Goal: Information Seeking & Learning: Learn about a topic

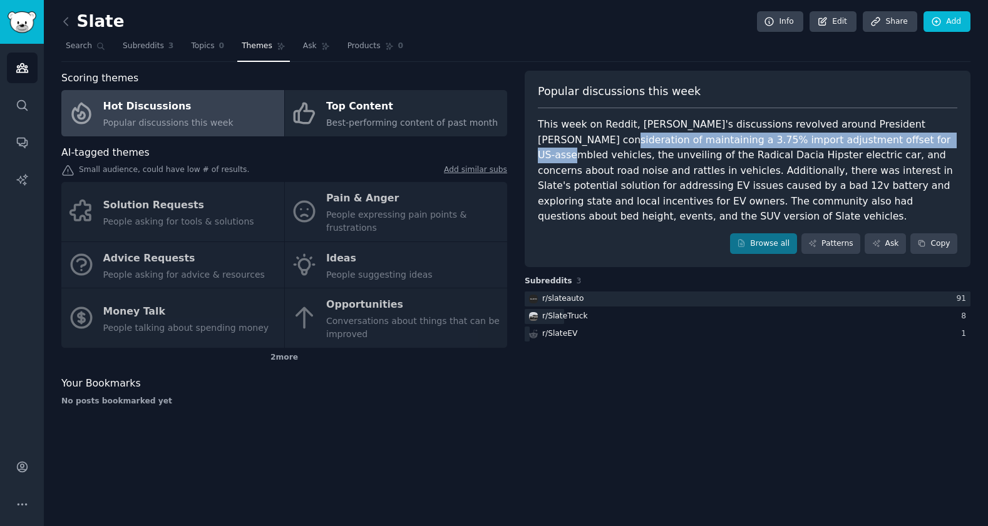
drag, startPoint x: 864, startPoint y: 141, endPoint x: 538, endPoint y: 141, distance: 326.0
click at [538, 141] on div "This week on Reddit, [PERSON_NAME]'s discussions revolved around President [PER…" at bounding box center [747, 171] width 419 height 108
copy div "maintaining a 3.75% import adjustment offset for US-assembled vehicles"
click at [67, 24] on icon at bounding box center [65, 21] width 13 height 13
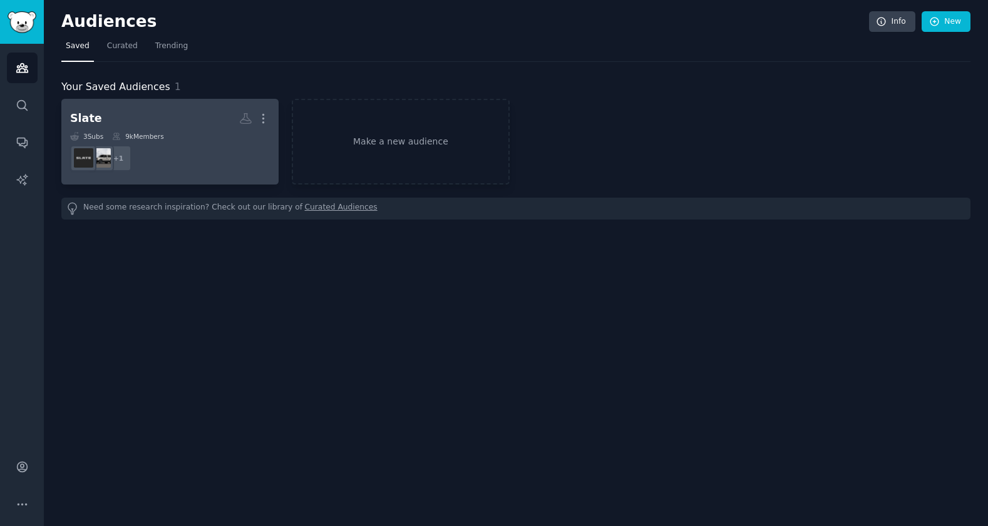
click at [199, 147] on dd "+ 1" at bounding box center [170, 158] width 200 height 35
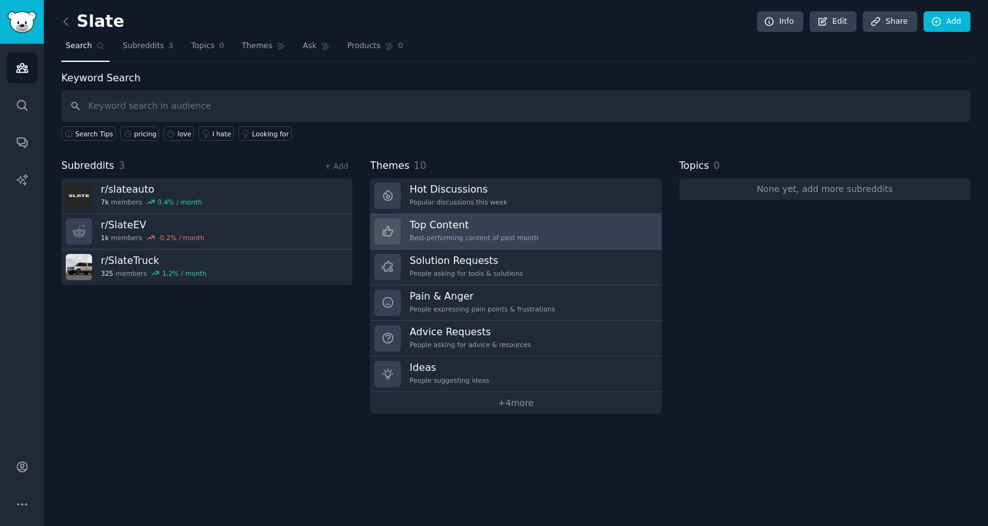
click at [494, 230] on h3 "Top Content" at bounding box center [473, 224] width 129 height 13
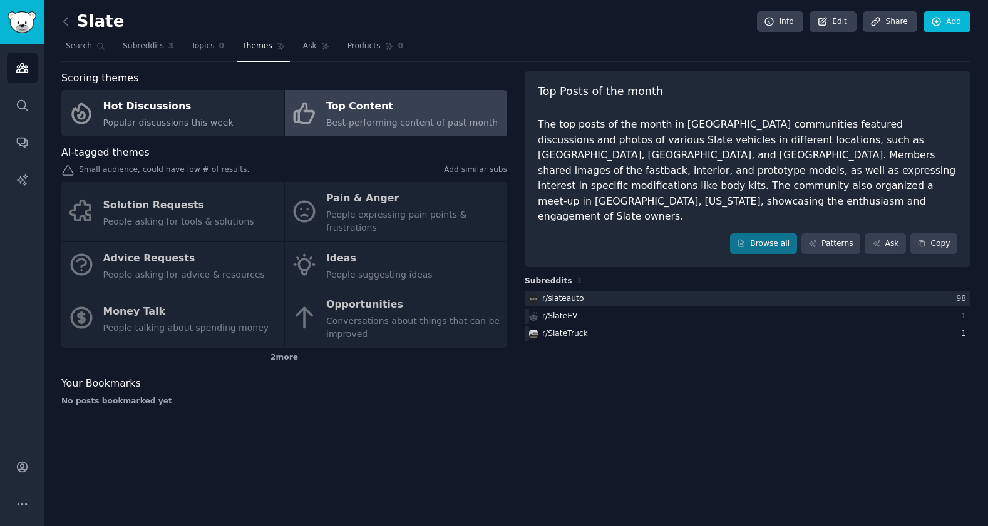
click at [176, 265] on div "Solution Requests People asking for tools & solutions Pain & Anger People expre…" at bounding box center [284, 265] width 446 height 166
click at [151, 272] on div "Solution Requests People asking for tools & solutions Pain & Anger People expre…" at bounding box center [284, 265] width 446 height 166
click at [150, 255] on div "Solution Requests People asking for tools & solutions Pain & Anger People expre…" at bounding box center [284, 265] width 446 height 166
click at [149, 208] on div "Solution Requests People asking for tools & solutions Pain & Anger People expre…" at bounding box center [284, 265] width 446 height 166
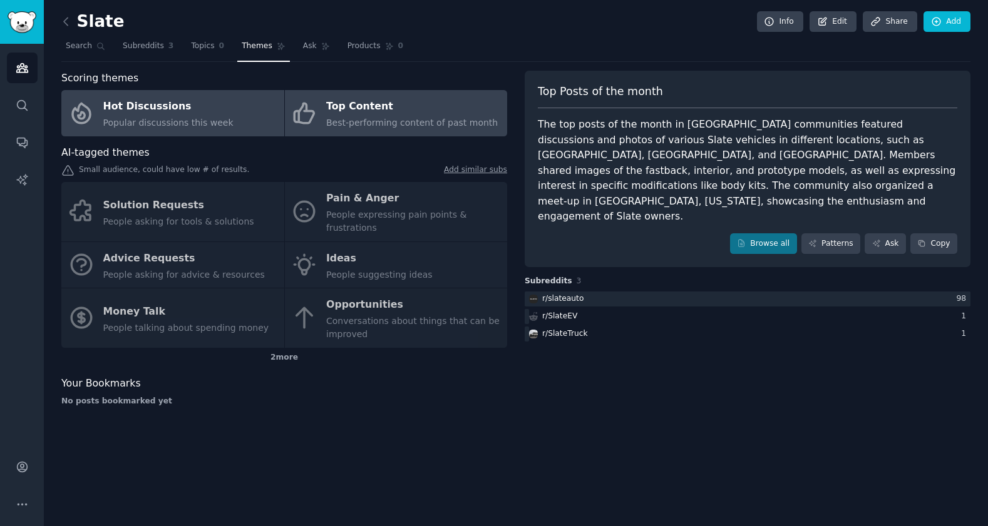
click at [185, 116] on div "Popular discussions this week" at bounding box center [168, 122] width 130 height 13
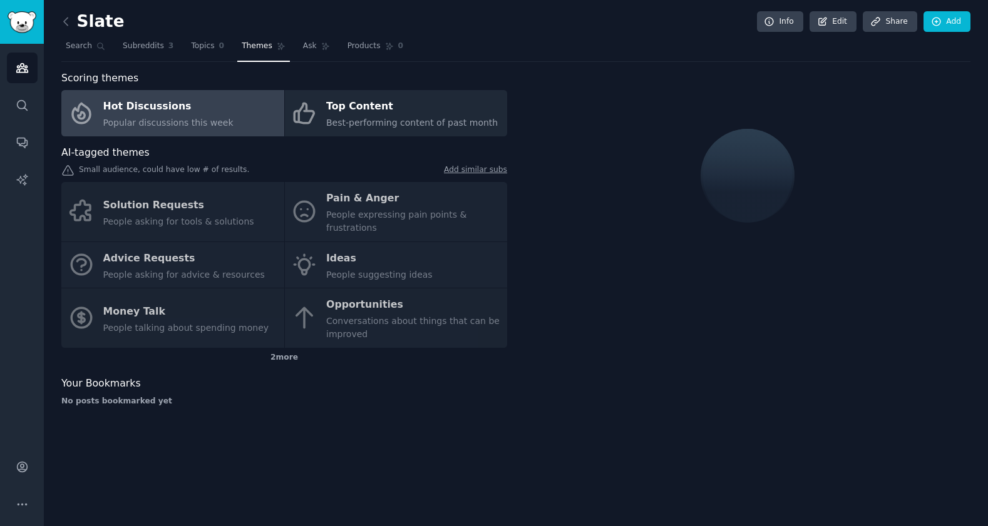
click at [156, 206] on div "Solution Requests People asking for tools & solutions Pain & Anger People expre…" at bounding box center [284, 265] width 446 height 166
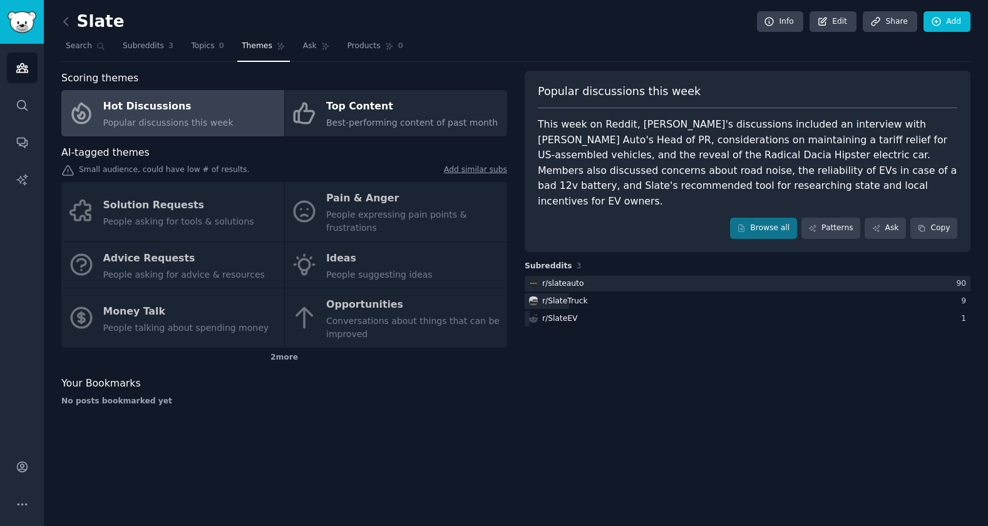
click at [156, 198] on div "Solution Requests People asking for tools & solutions Pain & Anger People expre…" at bounding box center [284, 265] width 446 height 166
click at [147, 228] on div "Solution Requests People asking for tools & solutions Pain & Anger People expre…" at bounding box center [284, 265] width 446 height 166
click at [153, 278] on div "Solution Requests People asking for tools & solutions Pain & Anger People expre…" at bounding box center [284, 265] width 446 height 166
click at [153, 302] on div "Solution Requests People asking for tools & solutions Pain & Anger People expre…" at bounding box center [284, 265] width 446 height 166
drag, startPoint x: 160, startPoint y: 319, endPoint x: 195, endPoint y: 309, distance: 35.8
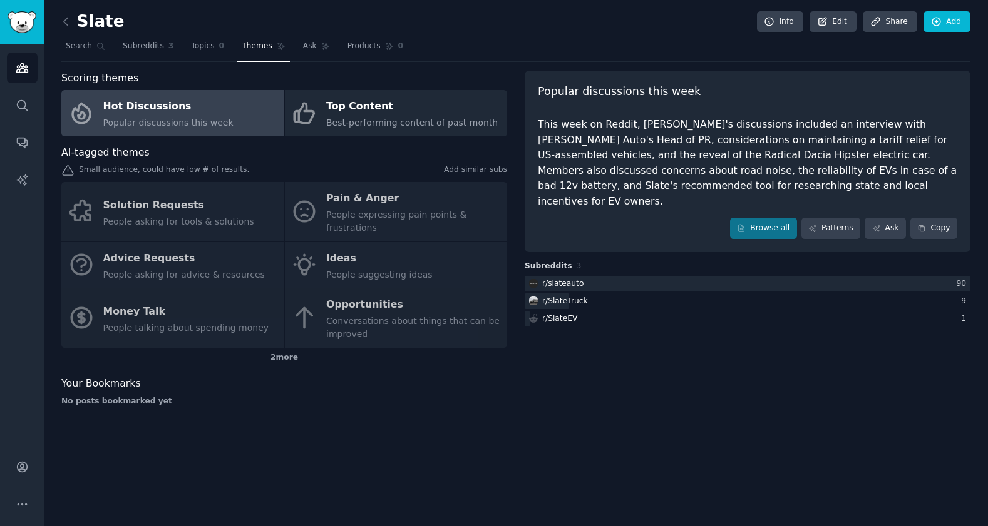
click at [168, 315] on div "Solution Requests People asking for tools & solutions Pain & Anger People expre…" at bounding box center [284, 265] width 446 height 166
click at [327, 305] on div "Solution Requests People asking for tools & solutions Pain & Anger People expre…" at bounding box center [284, 265] width 446 height 166
click at [331, 255] on div "Solution Requests People asking for tools & solutions Pain & Anger People expre…" at bounding box center [284, 265] width 446 height 166
click at [342, 209] on div "Solution Requests People asking for tools & solutions Pain & Anger People expre…" at bounding box center [284, 265] width 446 height 166
